Goal: Task Accomplishment & Management: Complete application form

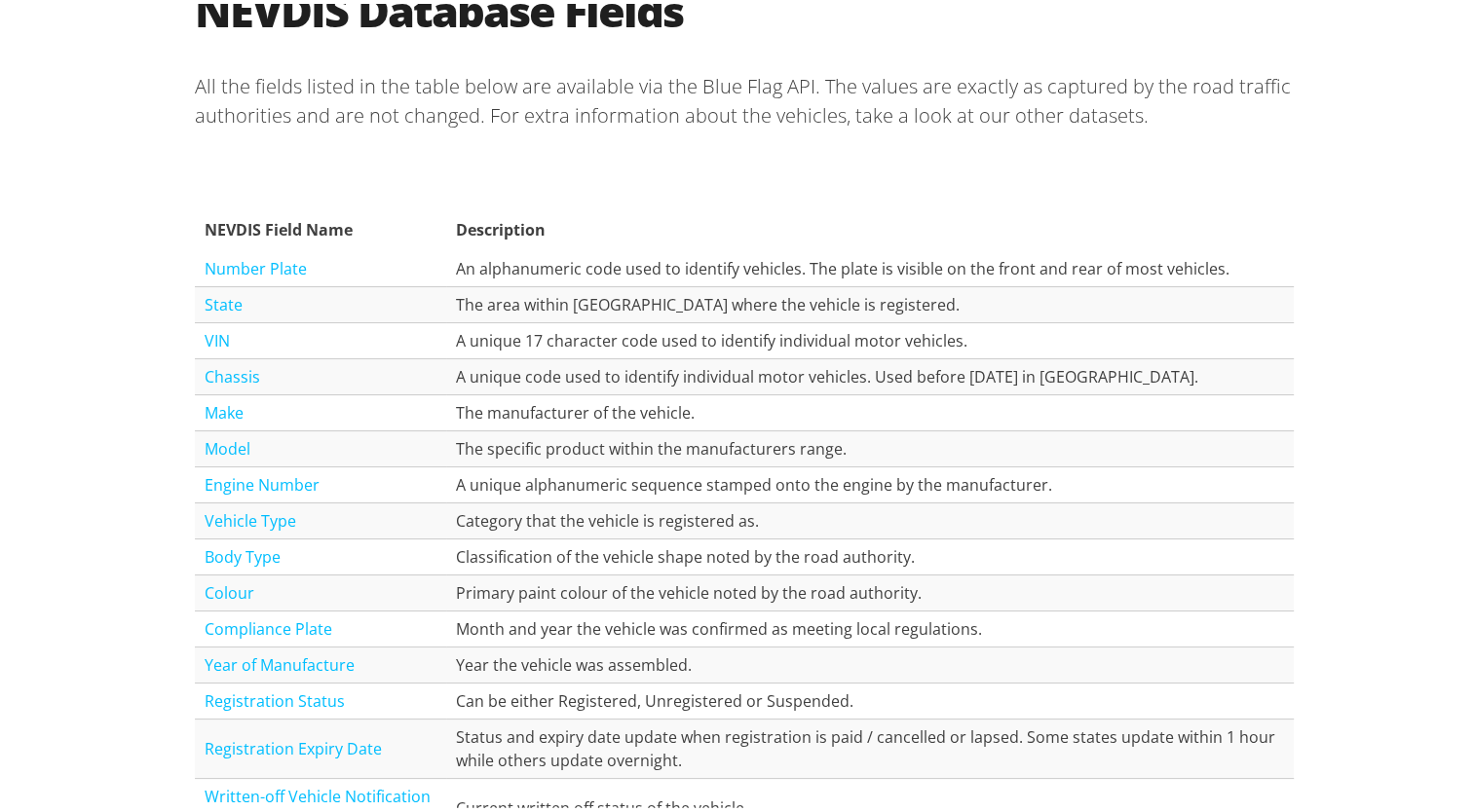
scroll to position [2045, 0]
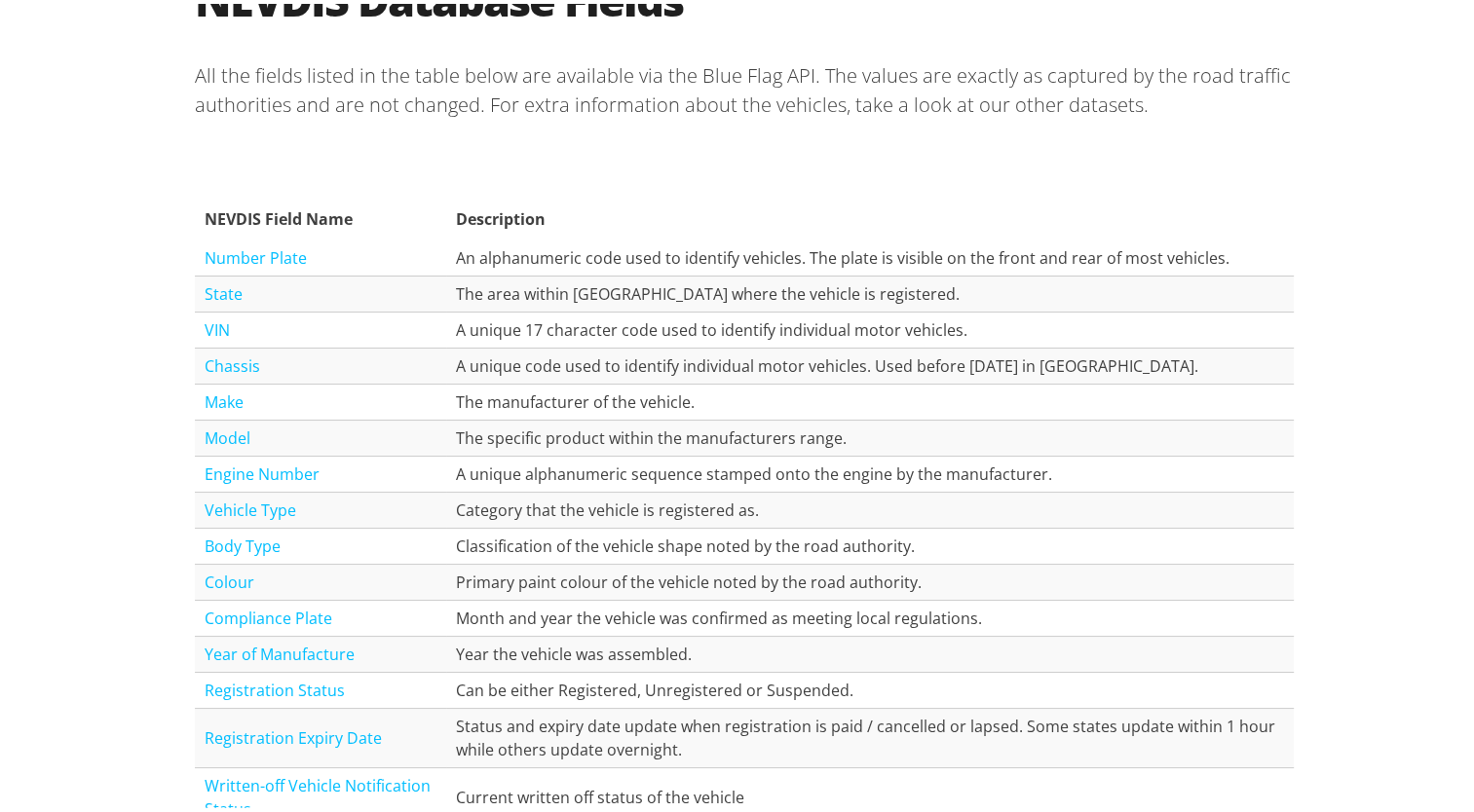
click at [215, 321] on link "VIN" at bounding box center [217, 325] width 25 height 21
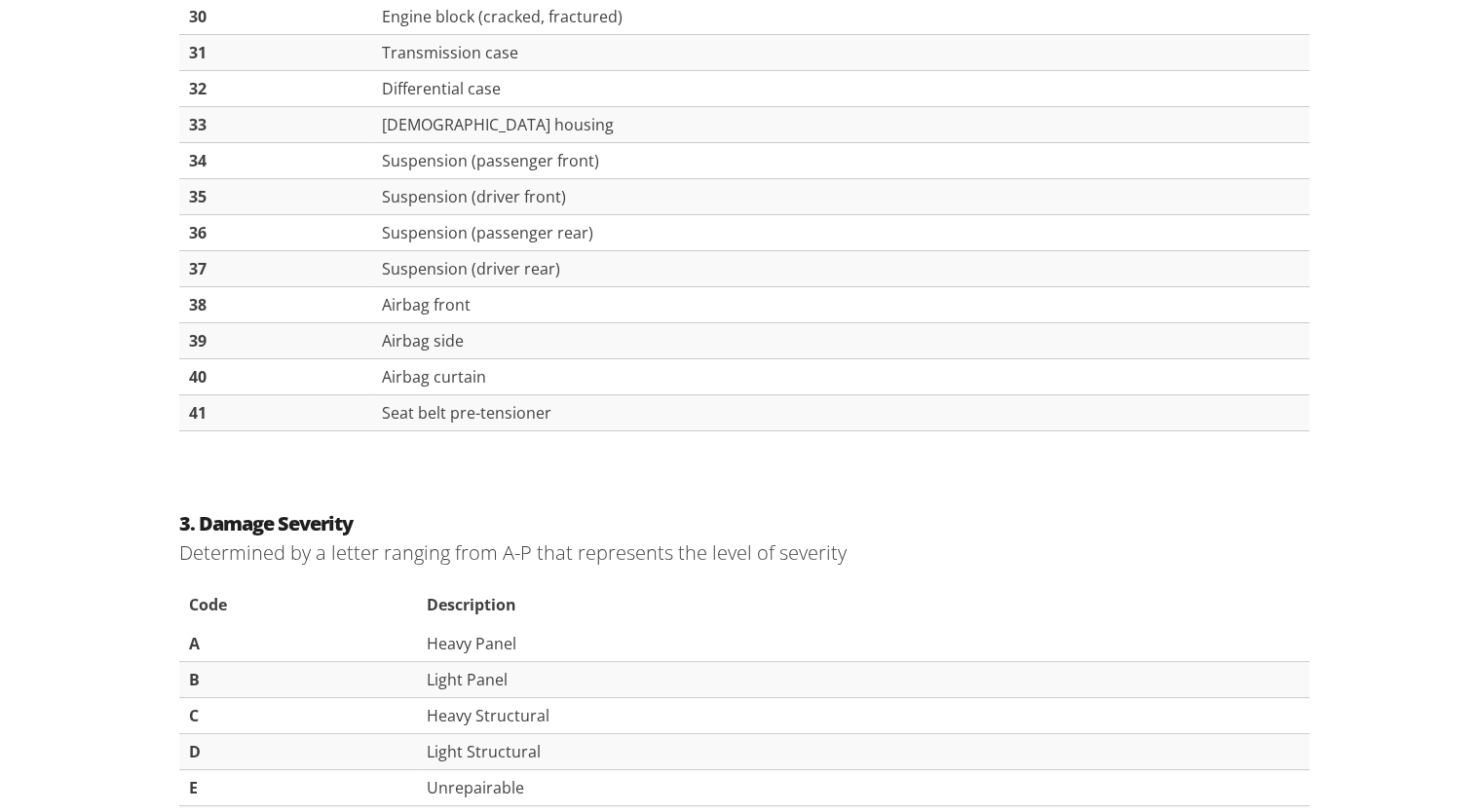
scroll to position [2675, 0]
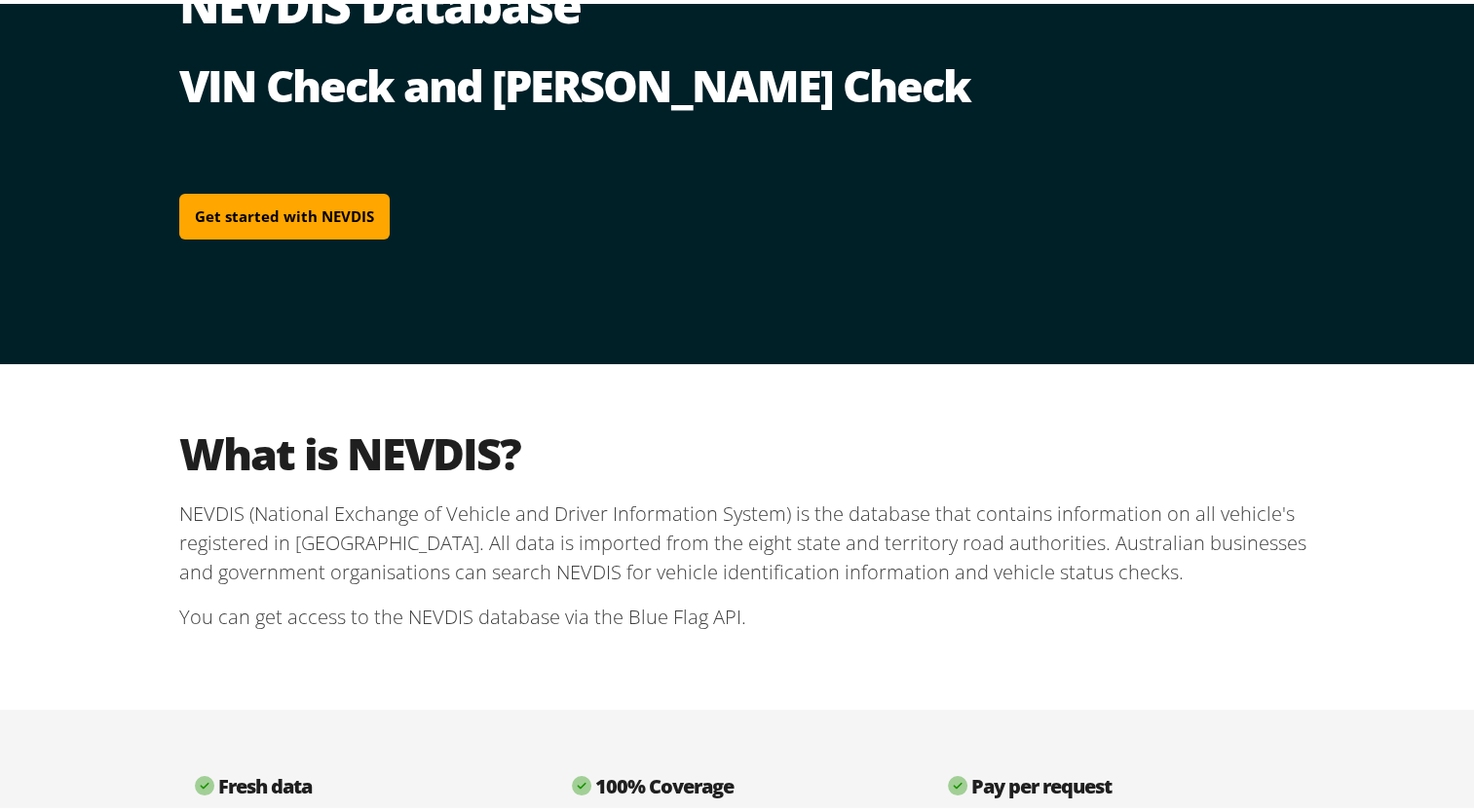
scroll to position [98, 0]
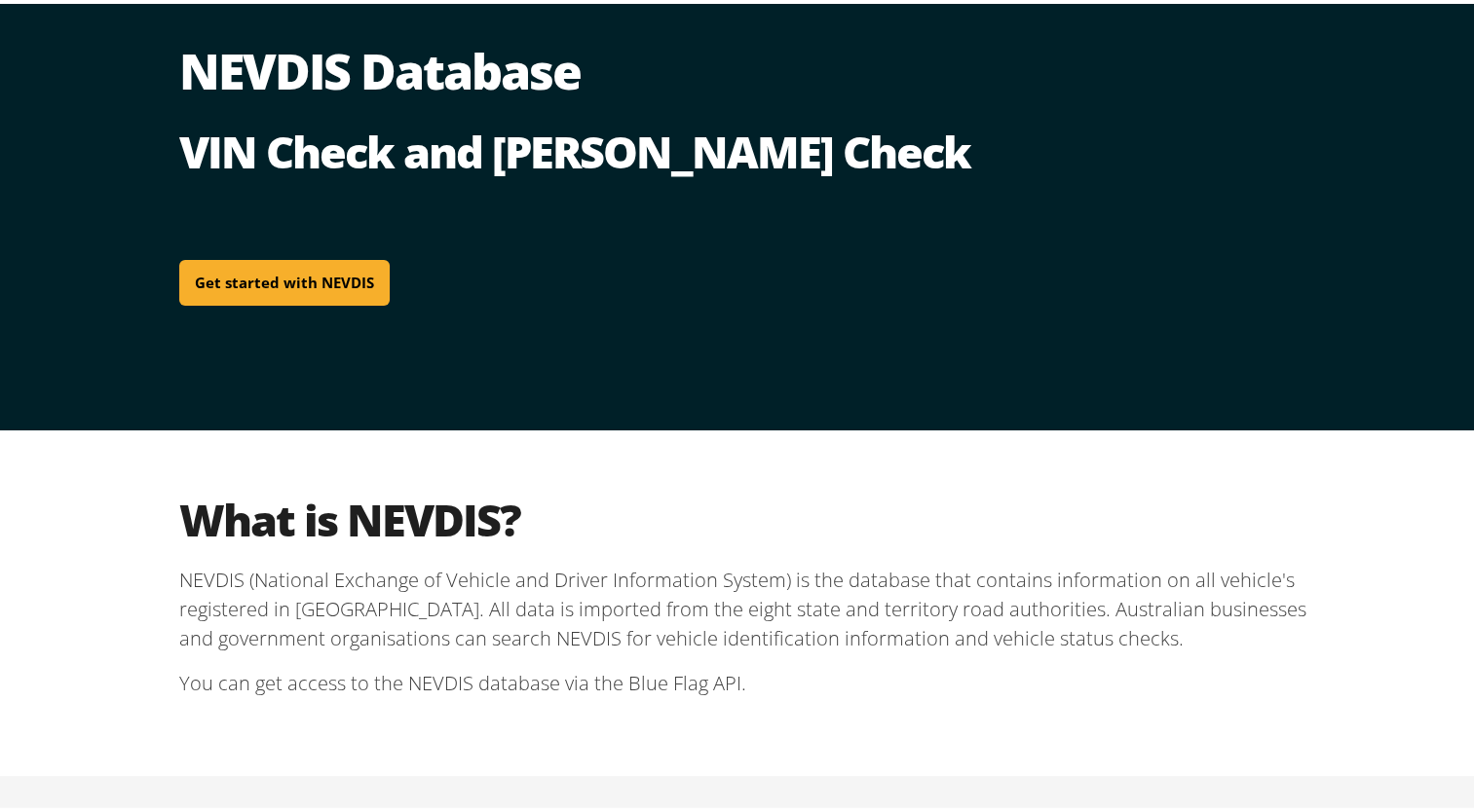
click at [235, 275] on link "Get started with NEVDIS" at bounding box center [284, 279] width 211 height 46
